Goal: Task Accomplishment & Management: Use online tool/utility

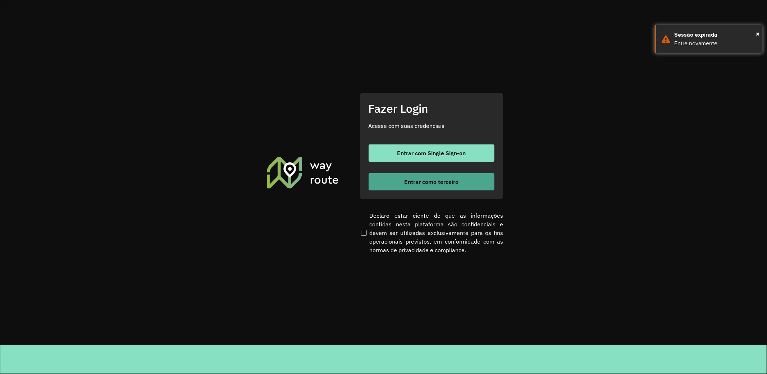
click at [406, 183] on span "Entrar como terceiro" at bounding box center [431, 182] width 54 height 6
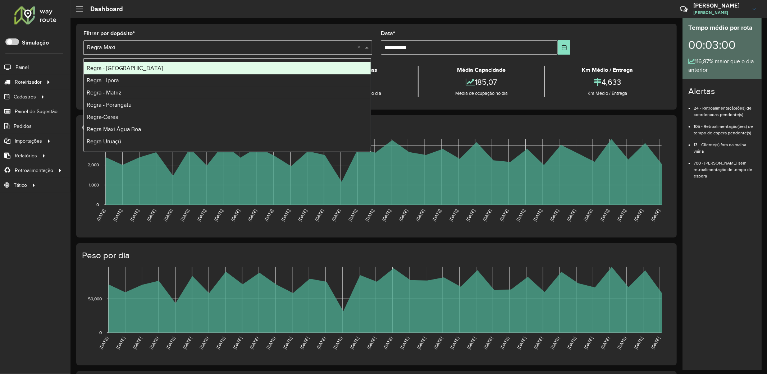
click at [367, 48] on span at bounding box center [367, 47] width 9 height 9
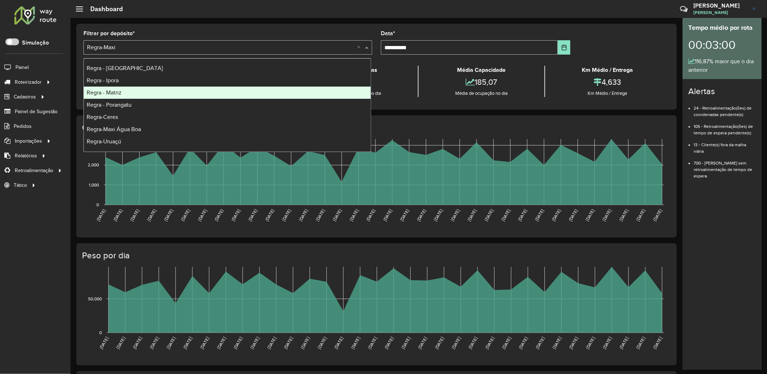
click at [115, 93] on span "Regra - Matriz" at bounding box center [104, 92] width 35 height 6
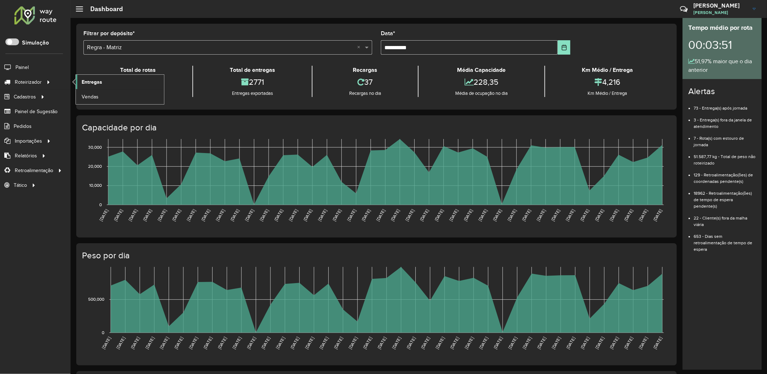
click at [105, 81] on link "Entregas" at bounding box center [120, 82] width 88 height 14
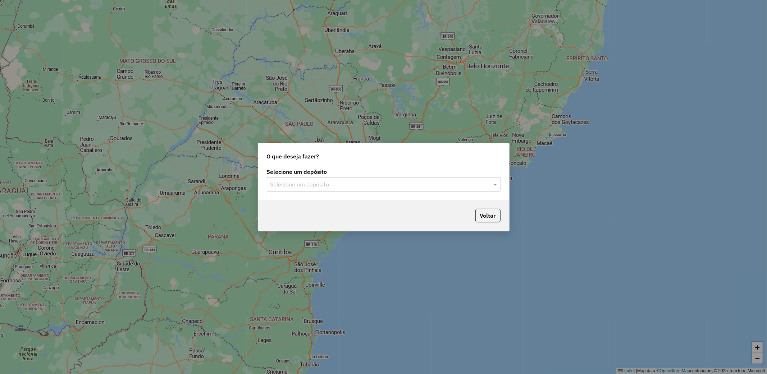
click at [368, 183] on input "text" at bounding box center [376, 184] width 212 height 9
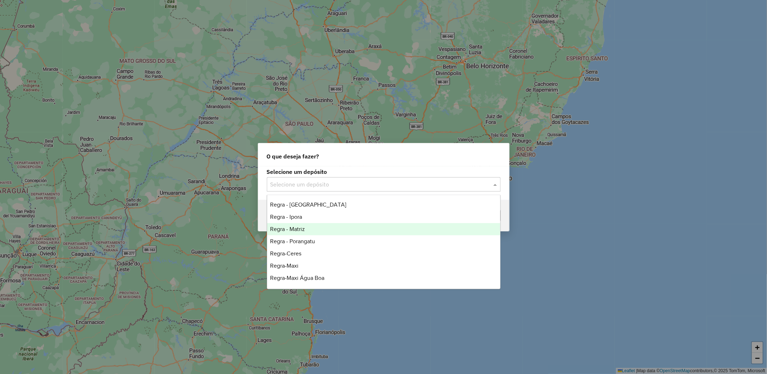
click at [314, 230] on div "Regra - Matriz" at bounding box center [383, 229] width 233 height 12
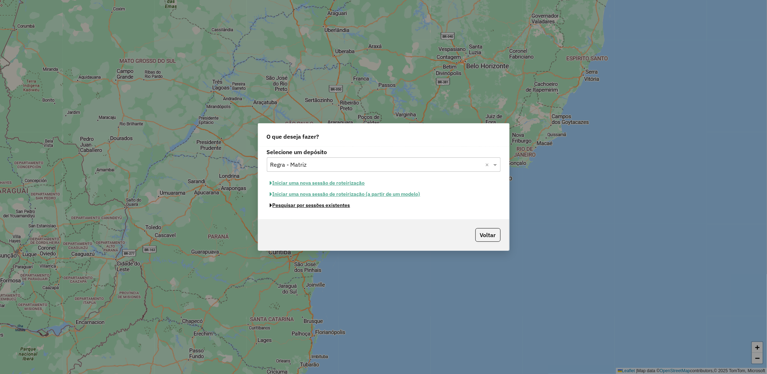
click at [330, 205] on button "Pesquisar por sessões existentes" at bounding box center [310, 205] width 87 height 11
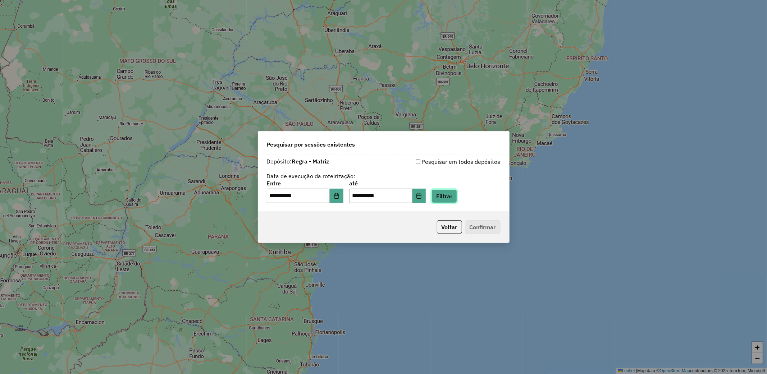
click at [457, 196] on button "Filtrar" at bounding box center [444, 196] width 26 height 14
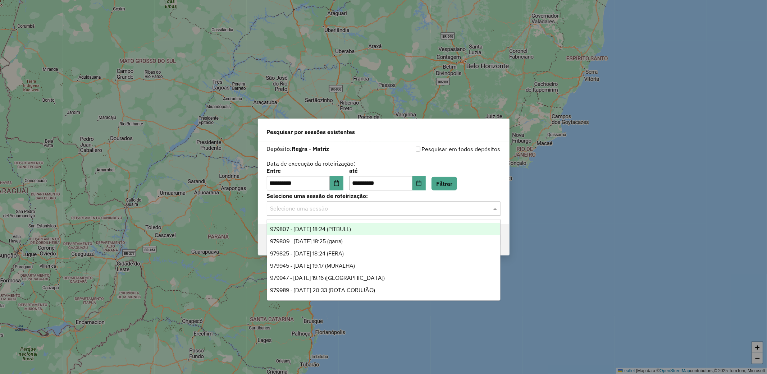
click at [451, 208] on input "text" at bounding box center [376, 209] width 212 height 9
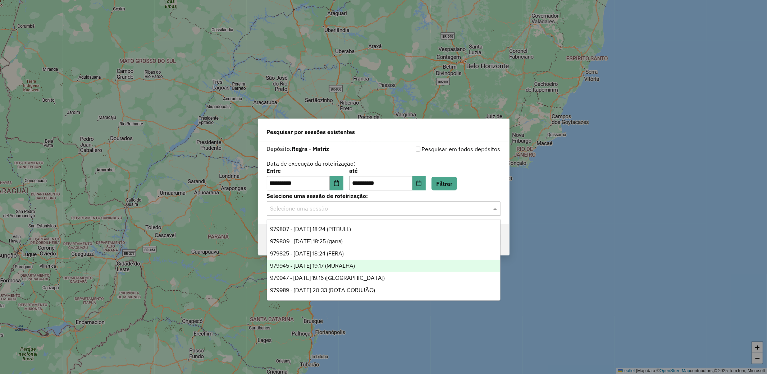
click at [351, 267] on span "979945 - 15/08/2025 19:17 (MURALHA)" at bounding box center [312, 266] width 85 height 6
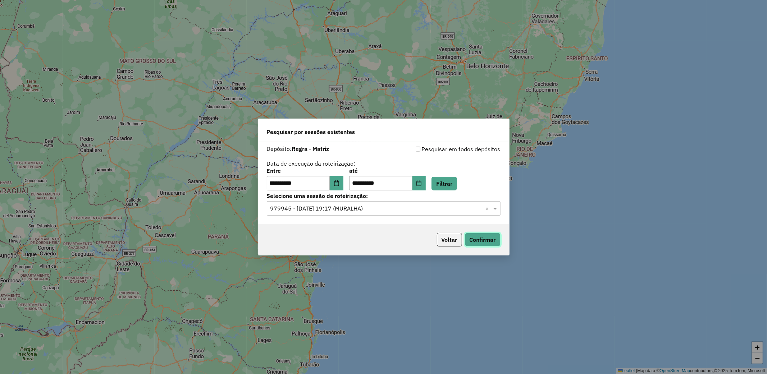
click at [473, 240] on button "Confirmar" at bounding box center [483, 240] width 36 height 14
click at [488, 236] on button "Confirmar" at bounding box center [483, 240] width 36 height 14
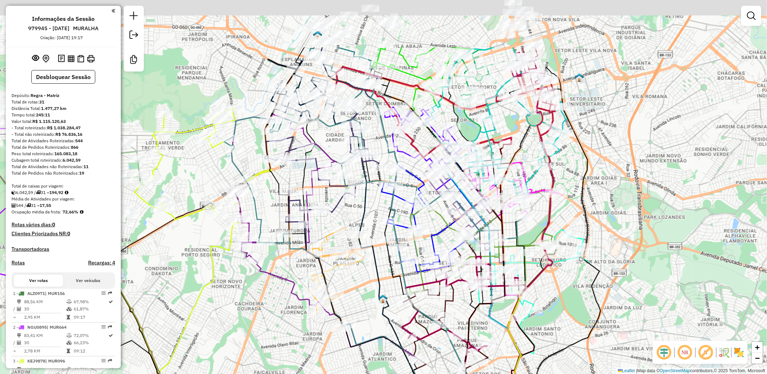
drag, startPoint x: 444, startPoint y: 131, endPoint x: 375, endPoint y: 217, distance: 109.9
click at [370, 221] on div "Janela de atendimento Grade de atendimento Capacidade Transportadoras Veículos …" at bounding box center [383, 187] width 767 height 374
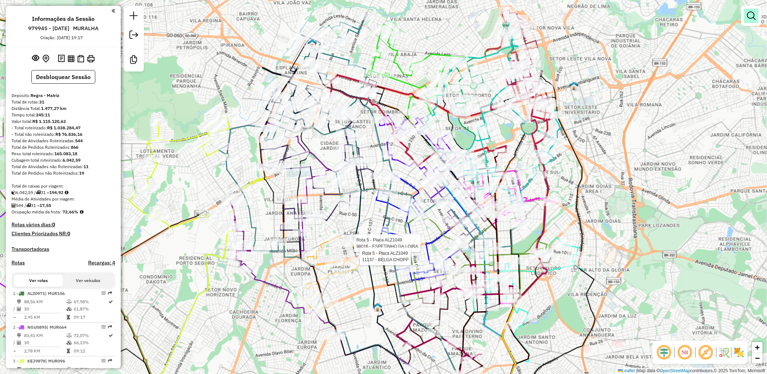
click at [753, 13] on em at bounding box center [751, 16] width 9 height 9
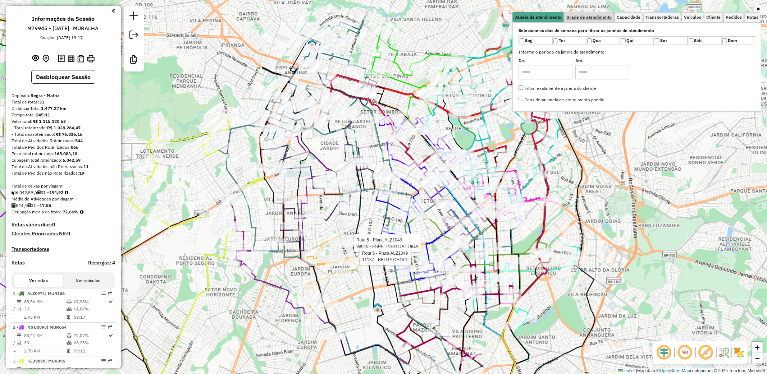
click at [573, 19] on span "Grade de atendimento" at bounding box center [588, 17] width 45 height 4
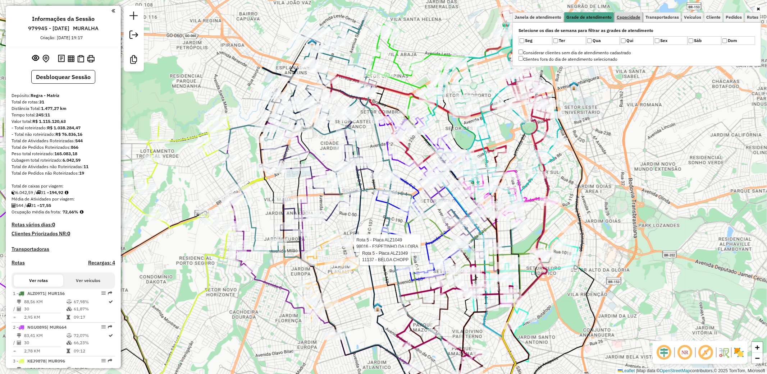
click at [627, 15] on span "Capacidade" at bounding box center [628, 17] width 24 height 4
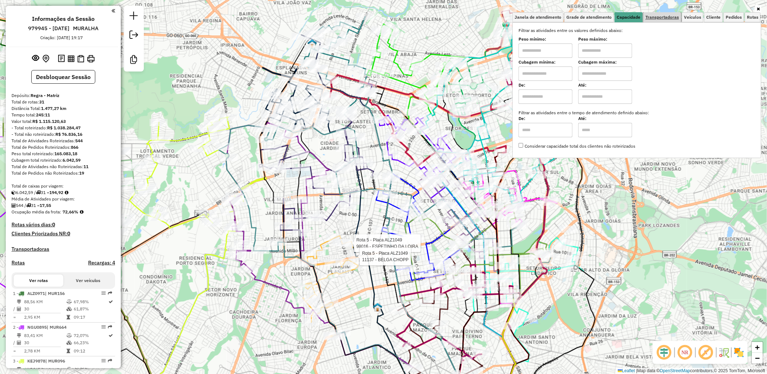
click at [658, 17] on span "Transportadoras" at bounding box center [661, 17] width 33 height 4
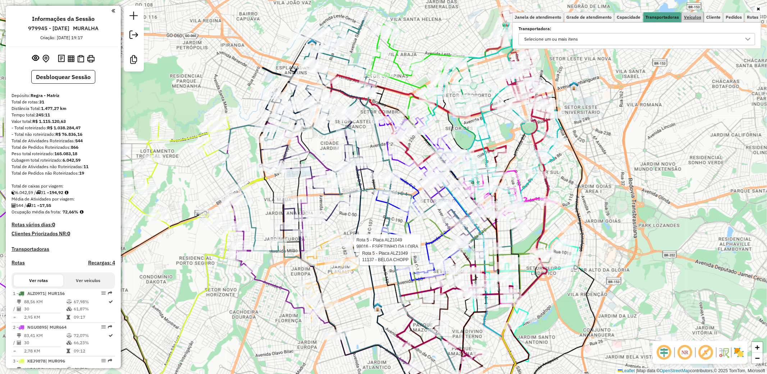
click at [696, 17] on span "Veículos" at bounding box center [692, 17] width 17 height 4
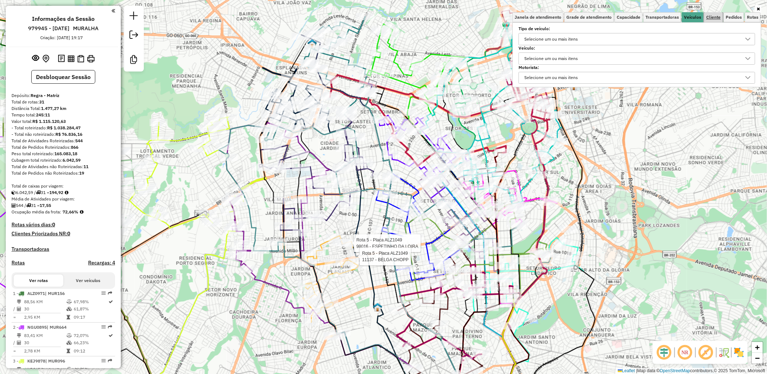
click at [709, 17] on span "Cliente" at bounding box center [713, 17] width 14 height 4
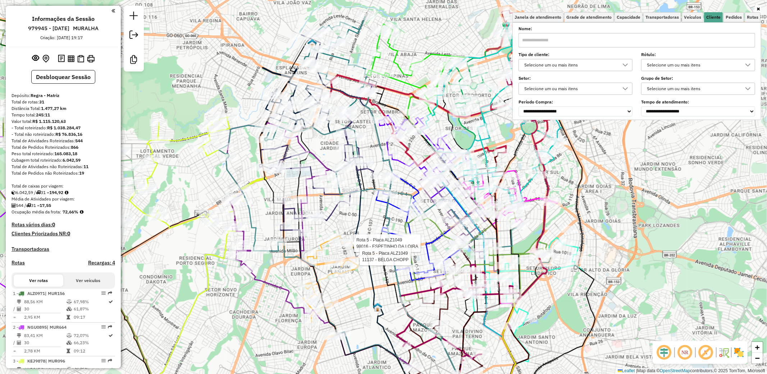
click at [626, 65] on icon at bounding box center [625, 65] width 5 height 3
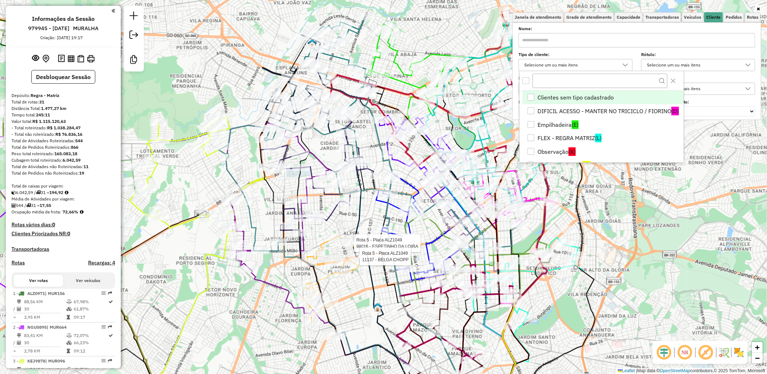
scroll to position [4, 26]
click at [724, 48] on div "**********" at bounding box center [636, 71] width 236 height 89
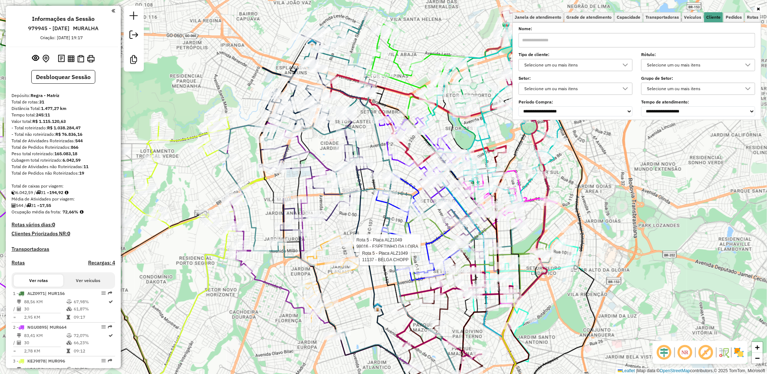
click at [746, 65] on icon at bounding box center [748, 65] width 6 height 6
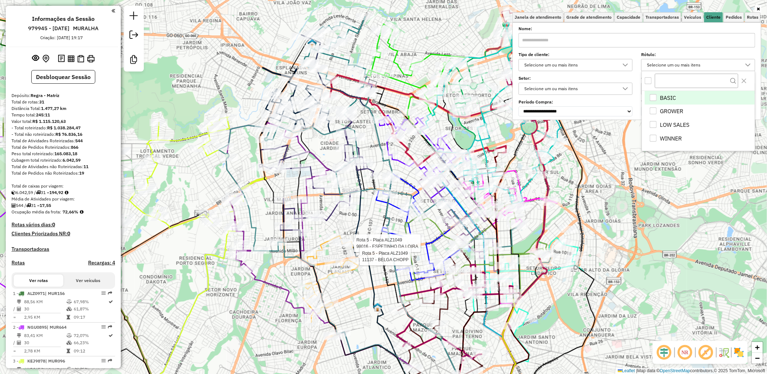
click at [653, 98] on div "BASIC" at bounding box center [652, 97] width 7 height 7
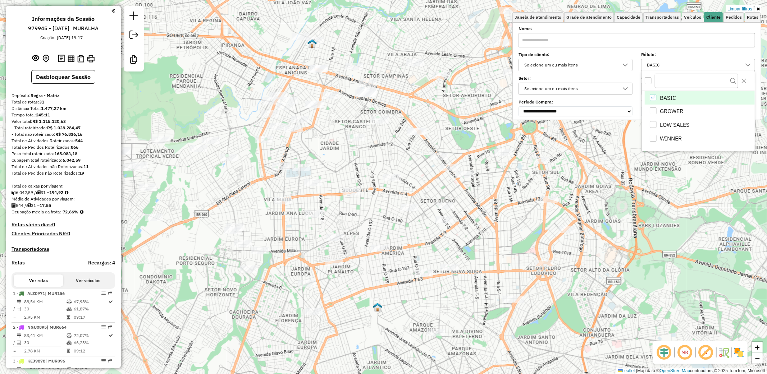
click at [651, 97] on icon "BASIC" at bounding box center [652, 97] width 5 height 5
click at [653, 110] on div "GROWER" at bounding box center [652, 110] width 7 height 7
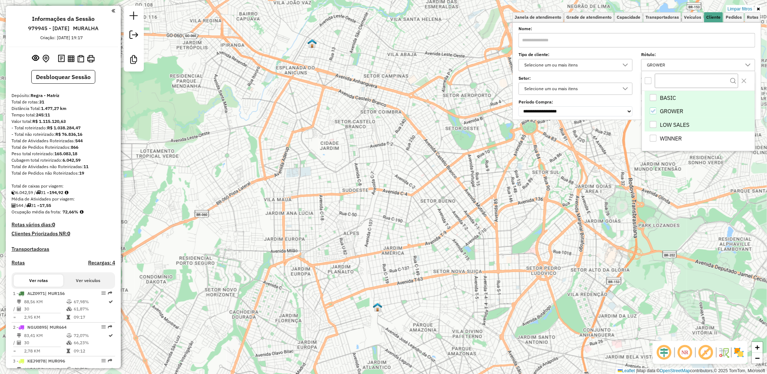
click at [656, 125] on div "LOW SALES" at bounding box center [652, 124] width 7 height 7
click at [652, 113] on icon "GROWER" at bounding box center [652, 111] width 5 height 5
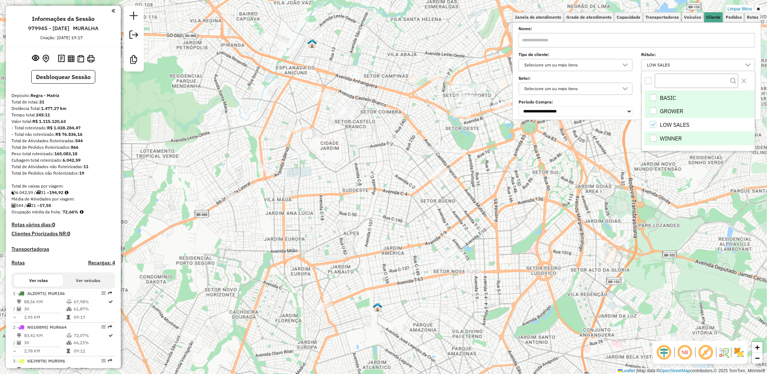
click at [653, 137] on div "WINNER" at bounding box center [652, 138] width 7 height 7
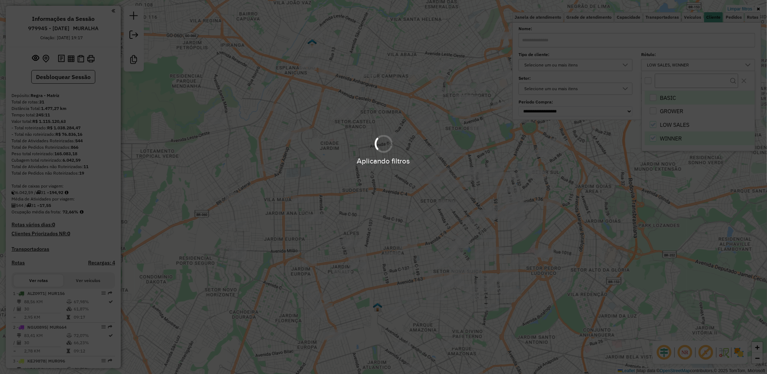
click at [652, 125] on div "Aplicando filtros" at bounding box center [383, 187] width 767 height 374
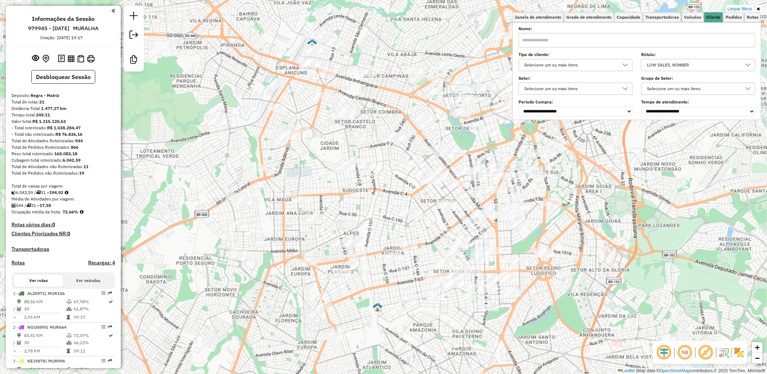
click at [743, 66] on div at bounding box center [748, 65] width 14 height 12
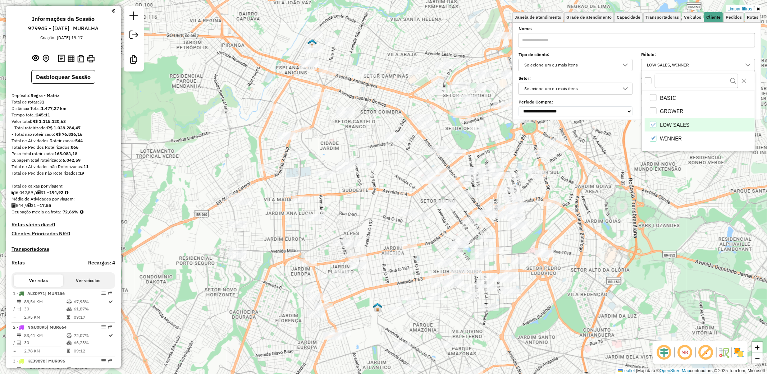
click at [656, 124] on div "LOW SALES" at bounding box center [652, 124] width 7 height 7
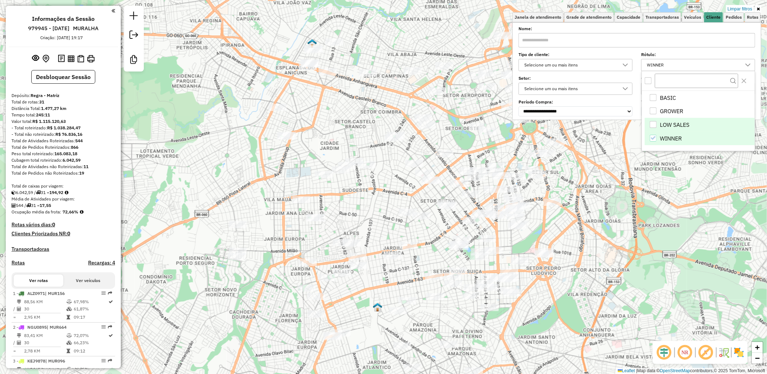
click at [654, 138] on icon "WINNER" at bounding box center [652, 137] width 5 height 5
click at [652, 127] on div "LOW SALES" at bounding box center [652, 124] width 7 height 7
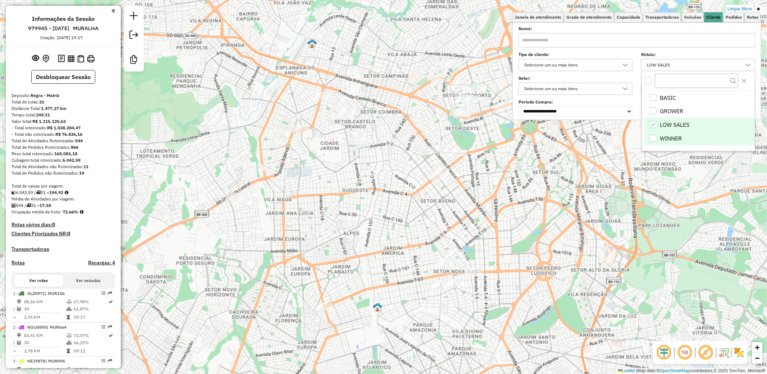
click at [652, 127] on icon "LOW SALES" at bounding box center [652, 124] width 5 height 5
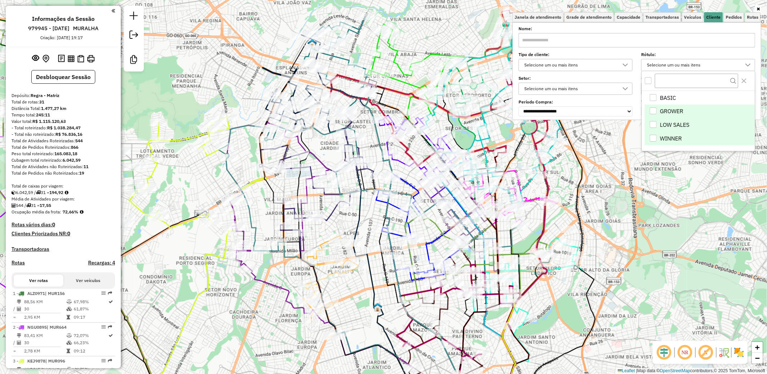
click at [655, 114] on div "GROWER" at bounding box center [652, 110] width 7 height 7
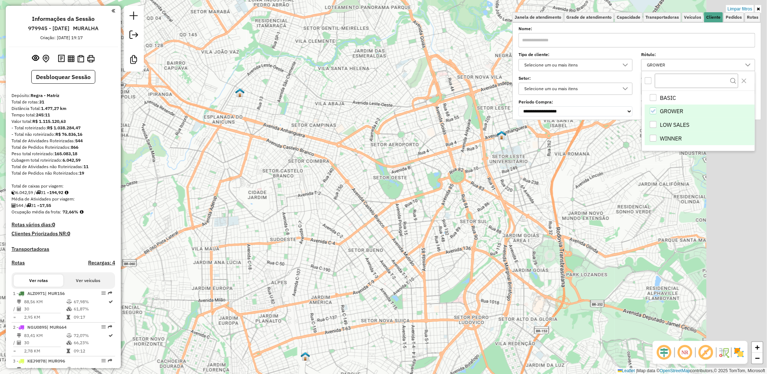
drag, startPoint x: 585, startPoint y: 219, endPoint x: 500, endPoint y: 280, distance: 105.1
click at [500, 280] on div "Limpar filtros Janela de atendimento Grade de atendimento Capacidade Transporta…" at bounding box center [383, 187] width 767 height 374
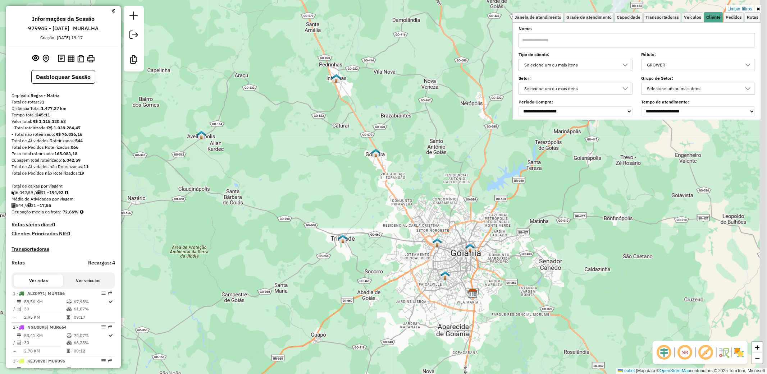
drag, startPoint x: 530, startPoint y: 202, endPoint x: 452, endPoint y: 254, distance: 94.0
click at [452, 254] on div "Limpar filtros Janela de atendimento Grade de atendimento Capacidade Transporta…" at bounding box center [383, 187] width 767 height 374
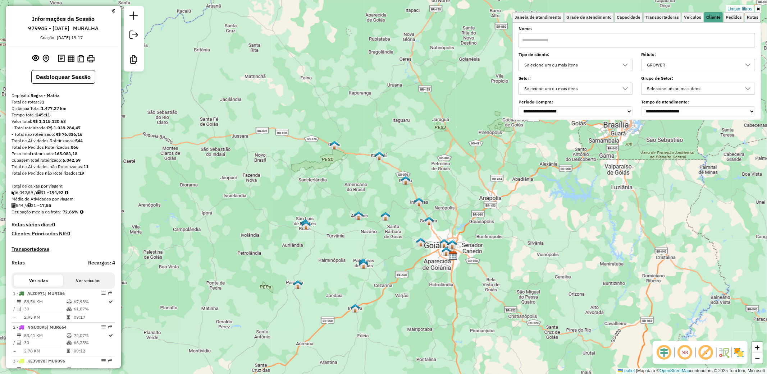
click at [759, 9] on icon at bounding box center [757, 9] width 3 height 4
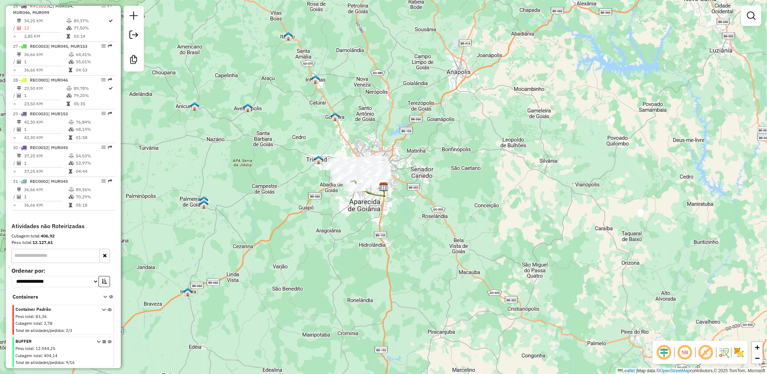
scroll to position [1215, 0]
click at [333, 213] on div "Janela de atendimento Grade de atendimento Capacidade Transportadoras Veículos …" at bounding box center [383, 187] width 767 height 374
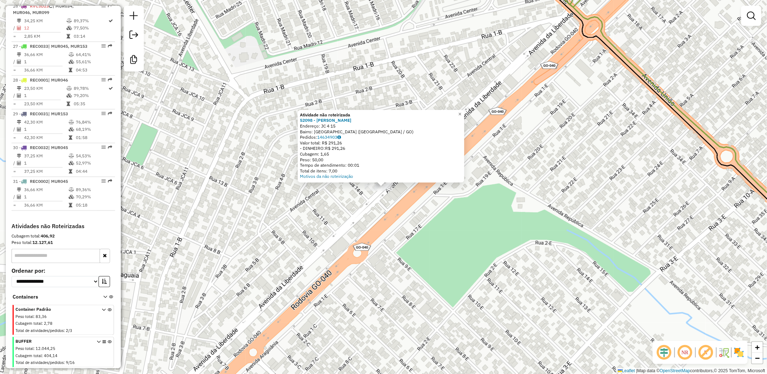
click at [386, 229] on div "Atividade não roteirizada 52098 - DOM FRANCO BAR Endereço: JC 4 15 Bairro: [GEO…" at bounding box center [383, 187] width 767 height 374
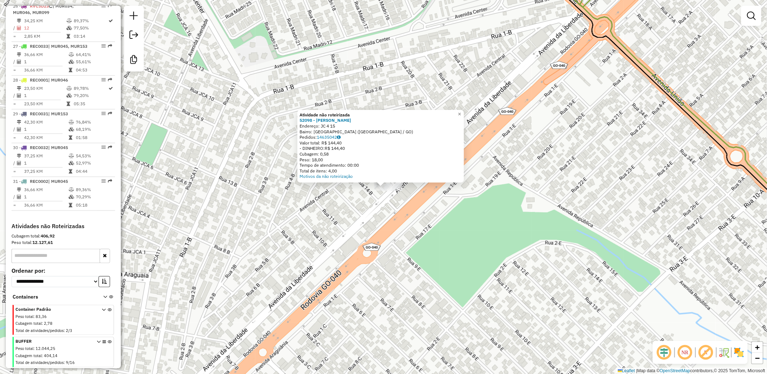
click at [354, 221] on div "Atividade não roteirizada 52098 - DOM FRANCO BAR Endereço: JC 4 15 Bairro: [GEO…" at bounding box center [383, 187] width 767 height 374
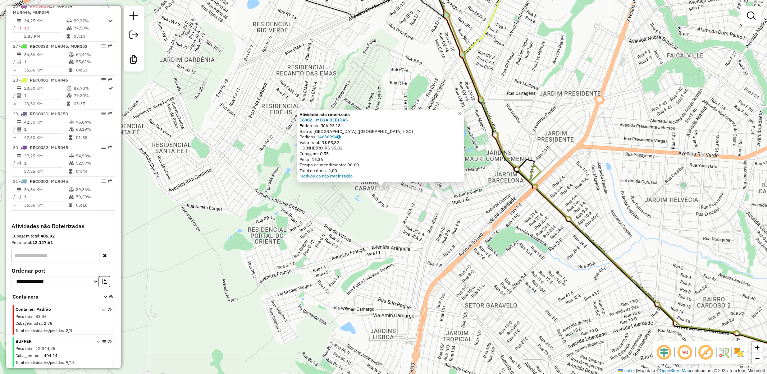
click at [336, 240] on div "Atividade não roteirizada 16002 - MEGA BEBIDAS Endereço: JCA 23 18 Bairro: JARD…" at bounding box center [383, 187] width 767 height 374
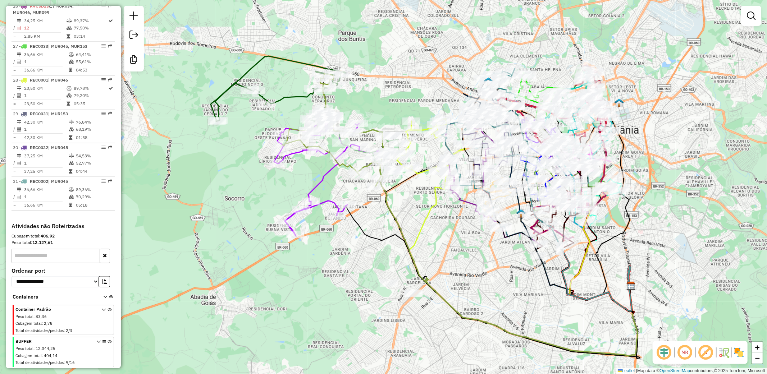
scroll to position [1201, 0]
drag, startPoint x: 118, startPoint y: 324, endPoint x: 118, endPoint y: 338, distance: 14.4
click at [118, 338] on div "Informações da Sessão 979945 - [DATE] MURALHA Criação: [DATE] 19:17 Desbloquear…" at bounding box center [63, 187] width 115 height 363
click at [109, 325] on icon at bounding box center [109, 321] width 4 height 27
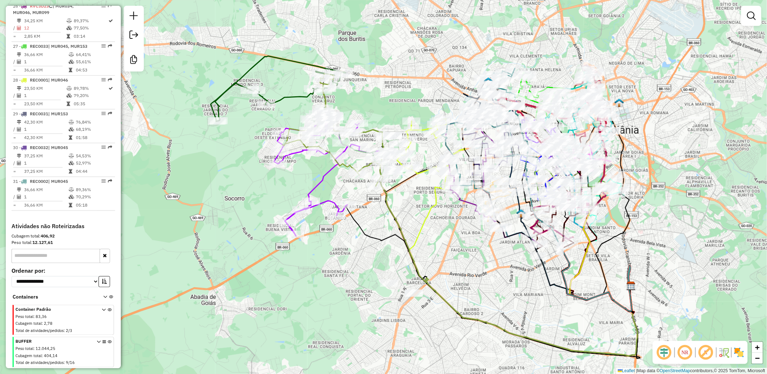
click at [109, 325] on icon at bounding box center [109, 321] width 4 height 27
click at [107, 343] on icon at bounding box center [109, 353] width 4 height 27
click at [108, 344] on icon at bounding box center [109, 353] width 4 height 27
click at [108, 343] on icon at bounding box center [109, 353] width 4 height 27
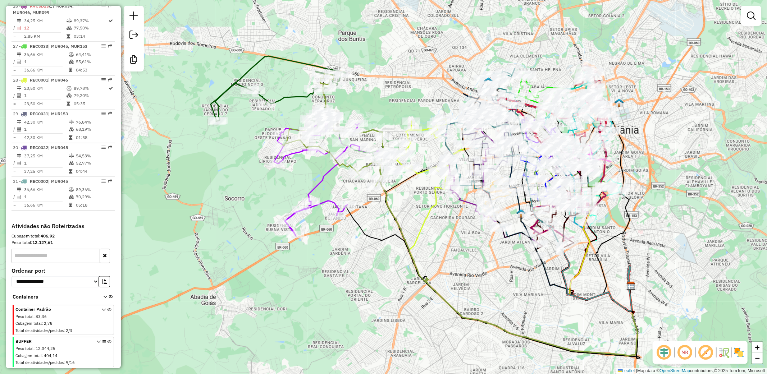
click at [108, 343] on icon at bounding box center [109, 353] width 4 height 27
click at [319, 183] on icon at bounding box center [317, 172] width 86 height 127
select select "**********"
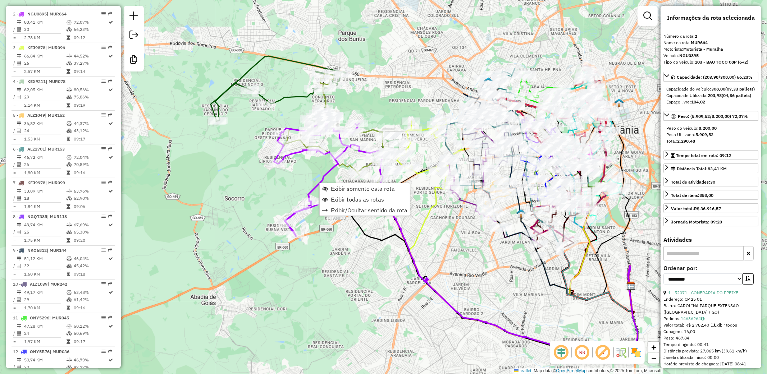
scroll to position [316, 0]
click at [357, 188] on span "Exibir somente esta rota" at bounding box center [363, 189] width 64 height 6
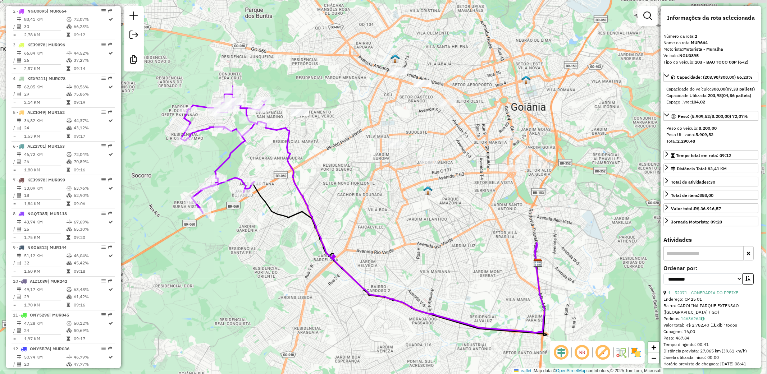
drag, startPoint x: 424, startPoint y: 180, endPoint x: 383, endPoint y: 223, distance: 59.2
click at [383, 231] on div "Janela de atendimento Grade de atendimento Capacidade Transportadoras Veículos …" at bounding box center [383, 187] width 767 height 374
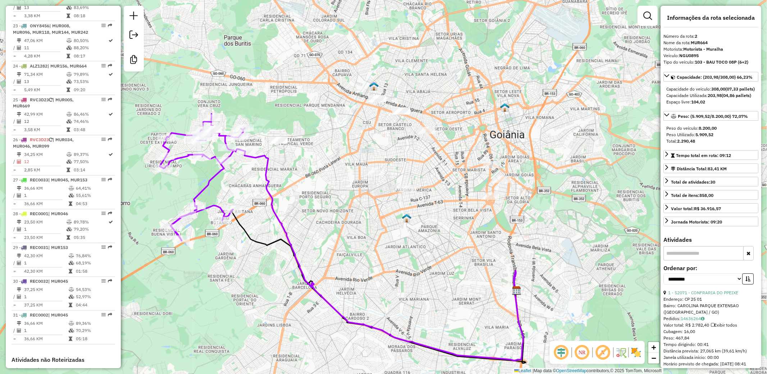
scroll to position [1150, 0]
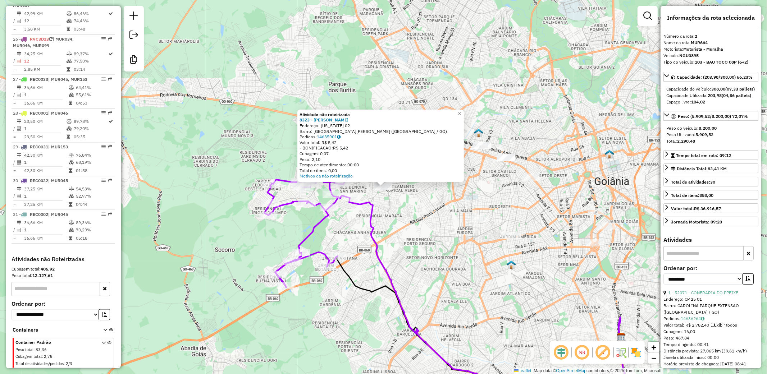
click at [551, 254] on div "Atividade não roteirizada 8323 - [PERSON_NAME]: [US_STATE] 02 Bairro: PARQUE IN…" at bounding box center [383, 187] width 767 height 374
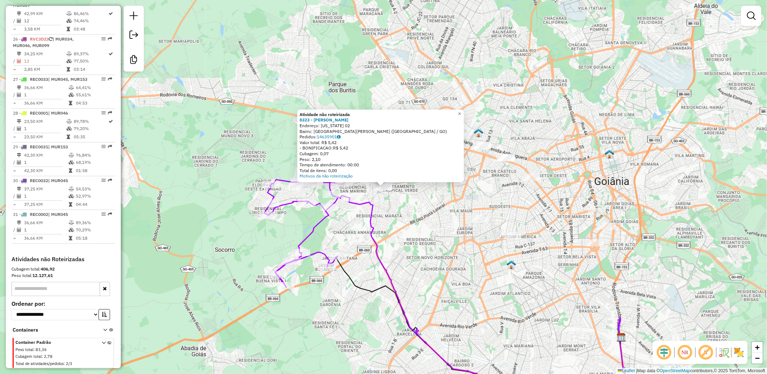
click at [439, 247] on div "Atividade não roteirizada 8323 - [PERSON_NAME]: [US_STATE] 02 Bairro: PARQUE IN…" at bounding box center [383, 187] width 767 height 374
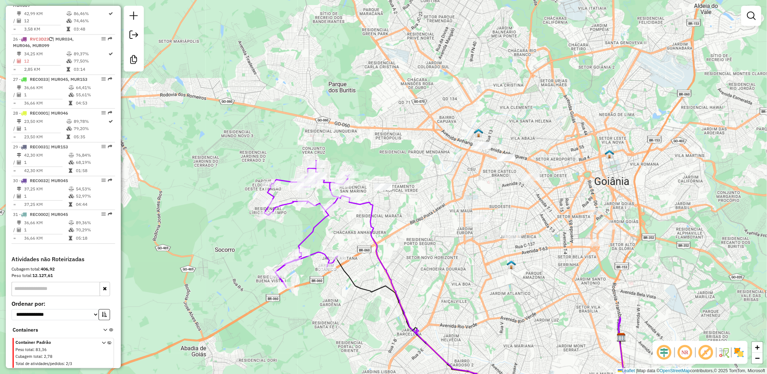
click at [484, 224] on div "Janela de atendimento Grade de atendimento Capacidade Transportadoras Veículos …" at bounding box center [383, 187] width 767 height 374
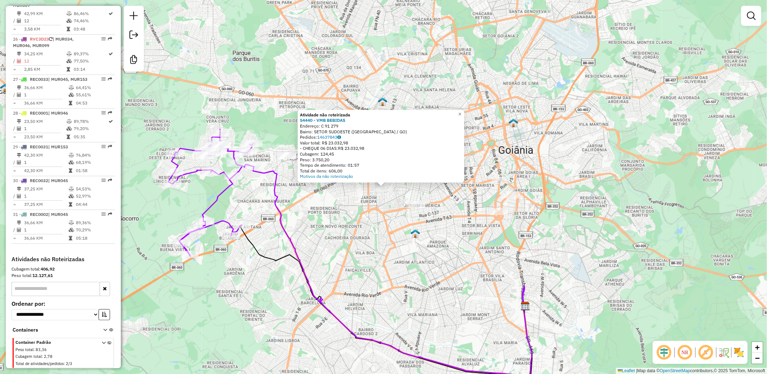
click at [460, 252] on div "Atividade não roteirizada 54440 - VMB BEBIDAS Endereço: C 91 279 Bairro: SETOR …" at bounding box center [383, 187] width 767 height 374
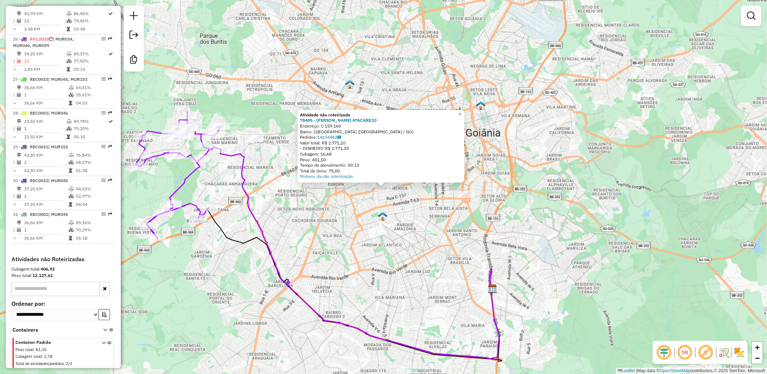
click at [430, 234] on div "Atividade não roteirizada 78485 - ROCHA ATACAREJO Endereço: C 159 160 Bairro: […" at bounding box center [383, 187] width 767 height 374
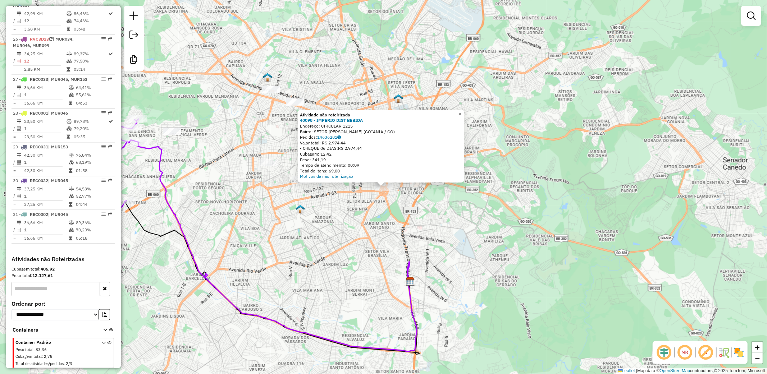
click at [469, 220] on div "Atividade não roteirizada 40098 - IMPERIO DIST BEBIDA Endereço: CIRCULAR 1215 B…" at bounding box center [383, 187] width 767 height 374
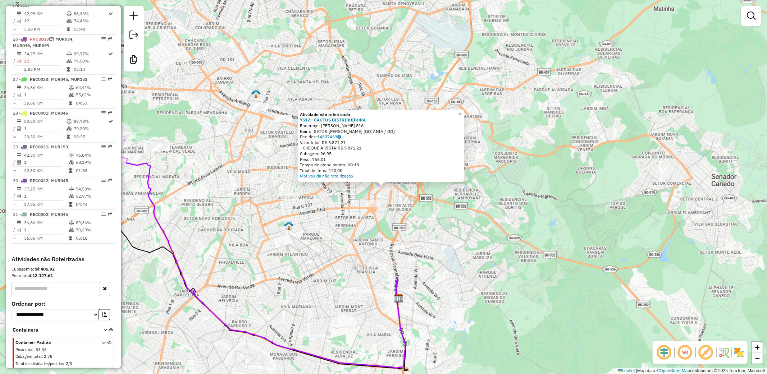
click at [433, 247] on div "Atividade não roteirizada 7512 - CACTOS DISTRIBUIDORA Endereço: [PERSON_NAME] 8…" at bounding box center [383, 187] width 767 height 374
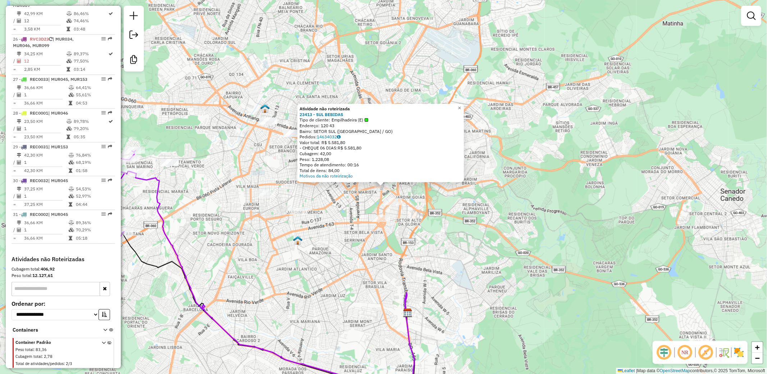
click at [339, 206] on div "Atividade não roteirizada 23413 - SUL BEBIDAS Tipo de cliente: Empilhadeira (E)…" at bounding box center [383, 187] width 767 height 374
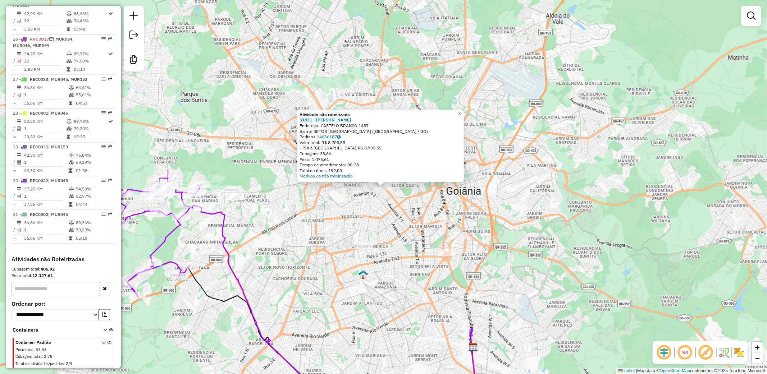
click at [351, 218] on div "Atividade não roteirizada 51831 - [PERSON_NAME] Endereço: [GEOGRAPHIC_DATA] 148…" at bounding box center [383, 187] width 767 height 374
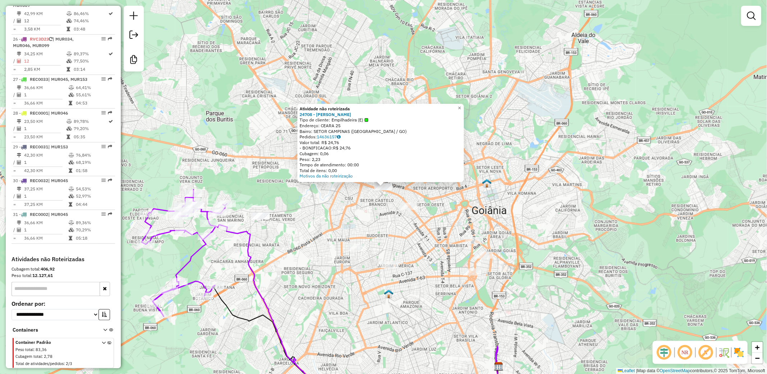
click at [349, 209] on div "Atividade não roteirizada 24708 - [PERSON_NAME] Tipo de cliente: Empilhadeira (…" at bounding box center [383, 187] width 767 height 374
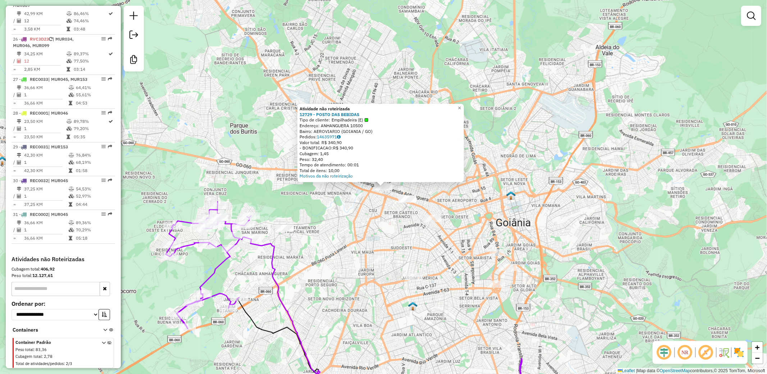
click at [355, 220] on div "Atividade não roteirizada 12729 - POSTO DAS BEBIDAS Tipo de cliente: Empilhadei…" at bounding box center [383, 187] width 767 height 374
click at [353, 218] on div "Atividade não roteirizada 12729 - POSTO DAS BEBIDAS Tipo de cliente: Empilhadei…" at bounding box center [383, 187] width 767 height 374
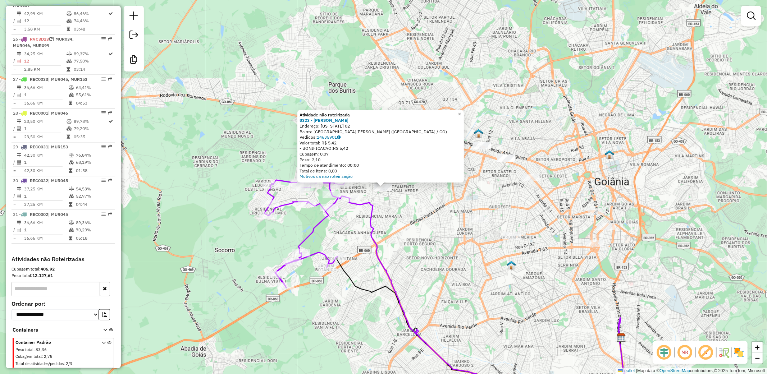
click at [435, 235] on div "Atividade não roteirizada 8323 - [PERSON_NAME]: [US_STATE] 02 Bairro: PARQUE IN…" at bounding box center [383, 187] width 767 height 374
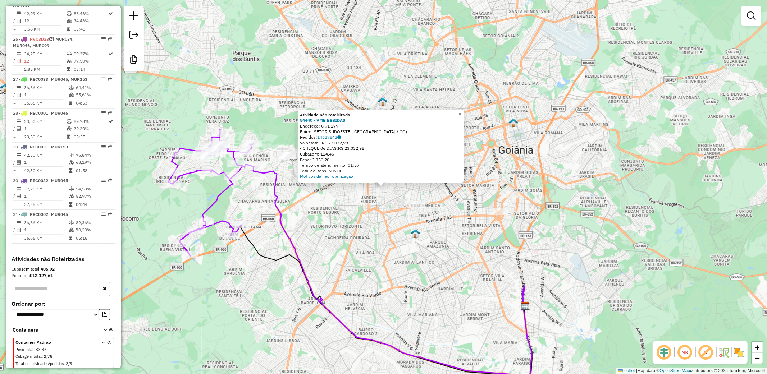
click at [460, 268] on div "Atividade não roteirizada 54440 - VMB BEBIDAS Endereço: C 91 279 Bairro: SETOR …" at bounding box center [383, 187] width 767 height 374
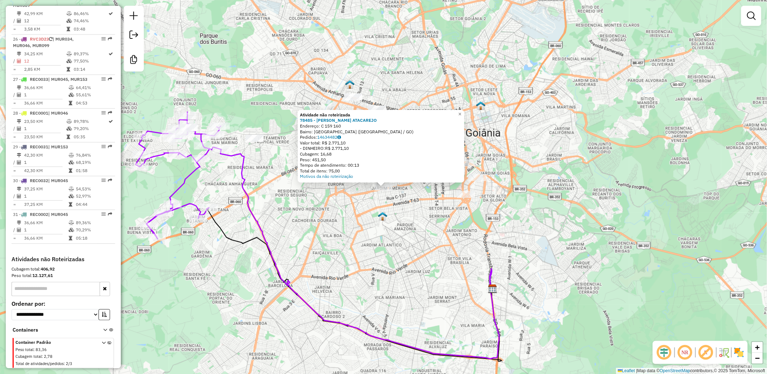
click at [434, 227] on div "Atividade não roteirizada 78485 - ROCHA ATACAREJO Endereço: C 159 160 Bairro: […" at bounding box center [383, 187] width 767 height 374
